Goal: Information Seeking & Learning: Learn about a topic

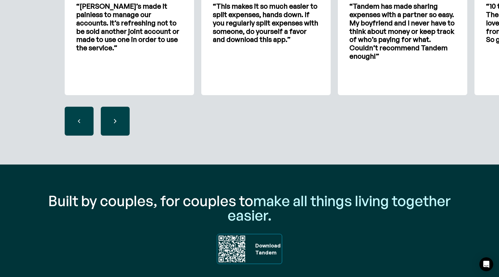
scroll to position [1938, 0]
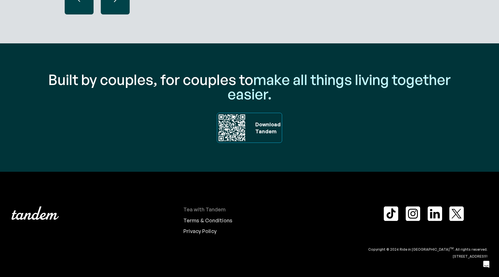
click at [204, 208] on div "Tea with Tandem" at bounding box center [204, 209] width 42 height 6
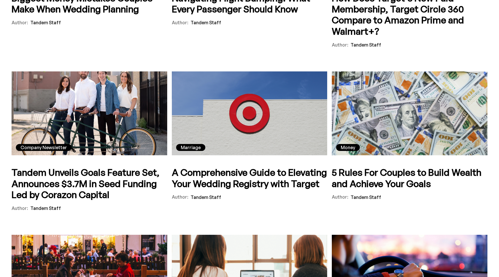
scroll to position [1651, 0]
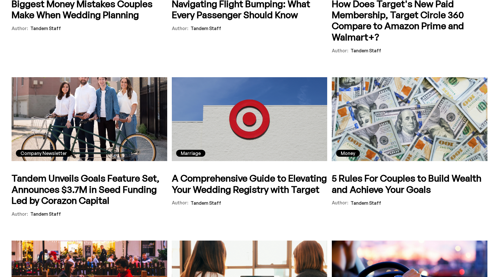
click at [87, 182] on h5 "Tandem Unveils Goals Feature Set, Announces $3.7M in Seed Funding Led by Corazo…" at bounding box center [90, 188] width 156 height 33
